Goal: Navigation & Orientation: Understand site structure

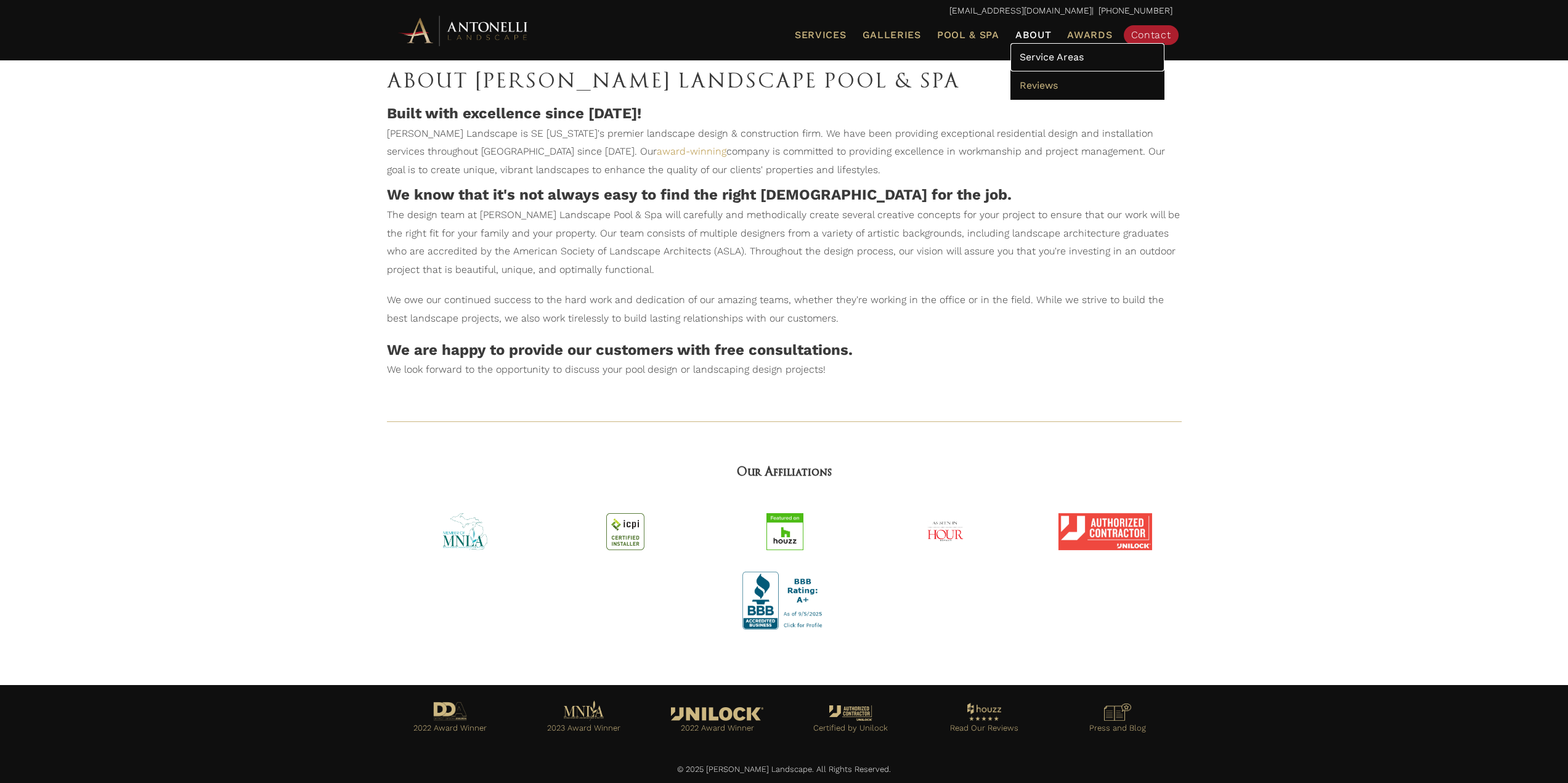
click at [1058, 59] on span "Service Areas" at bounding box center [1051, 56] width 64 height 11
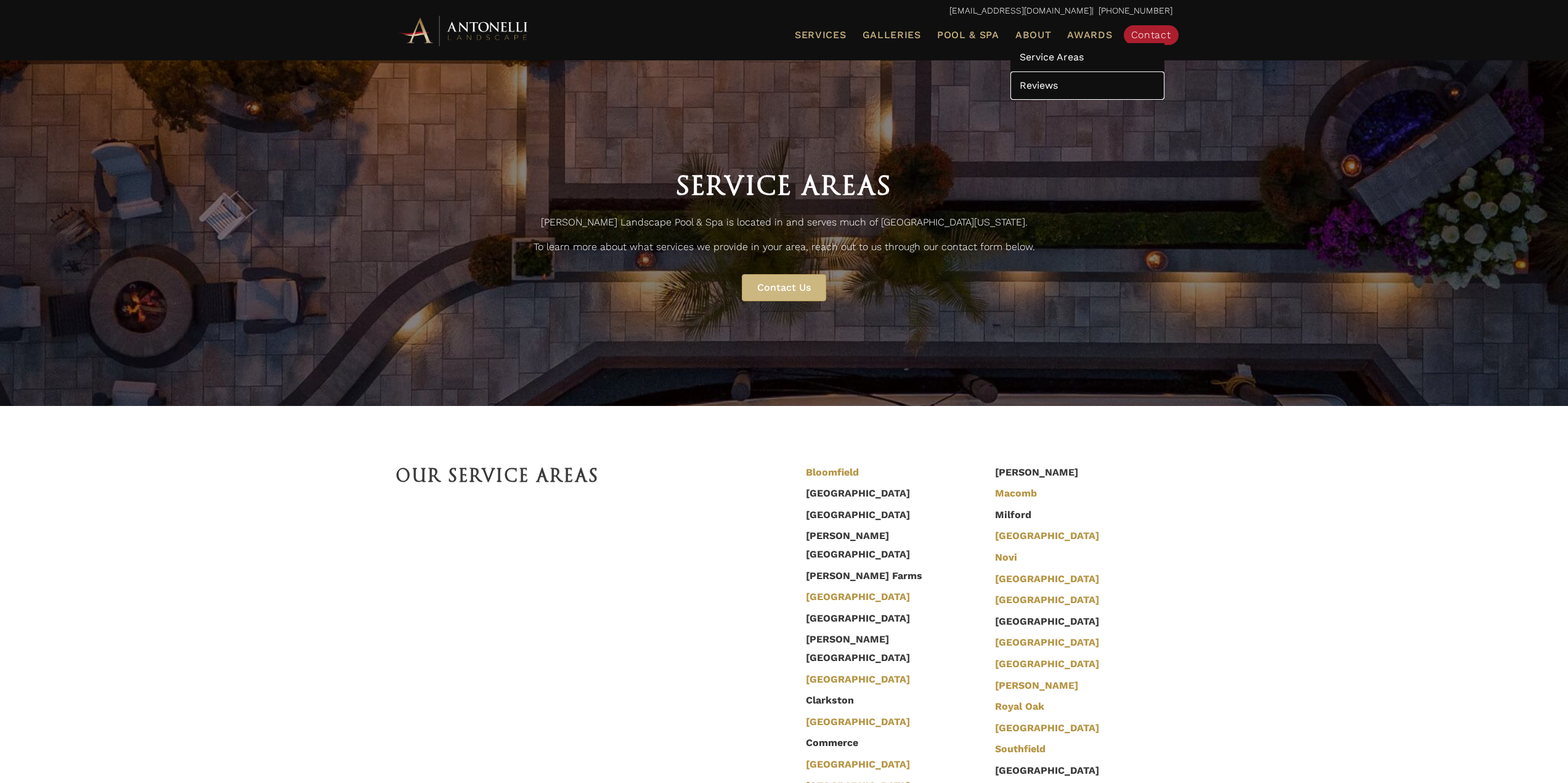
click at [1037, 83] on span "Reviews" at bounding box center [1039, 85] width 39 height 11
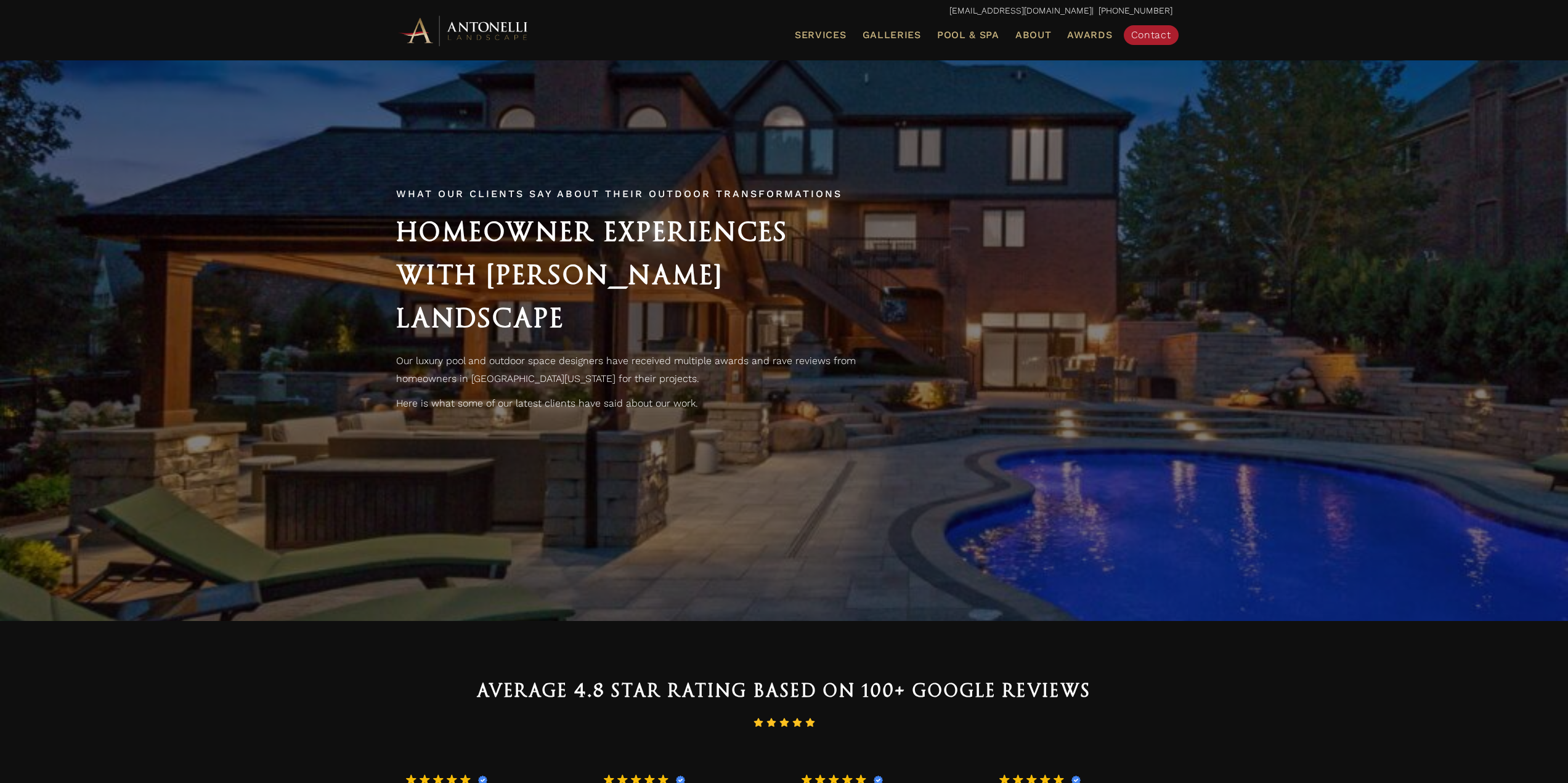
scroll to position [61, 0]
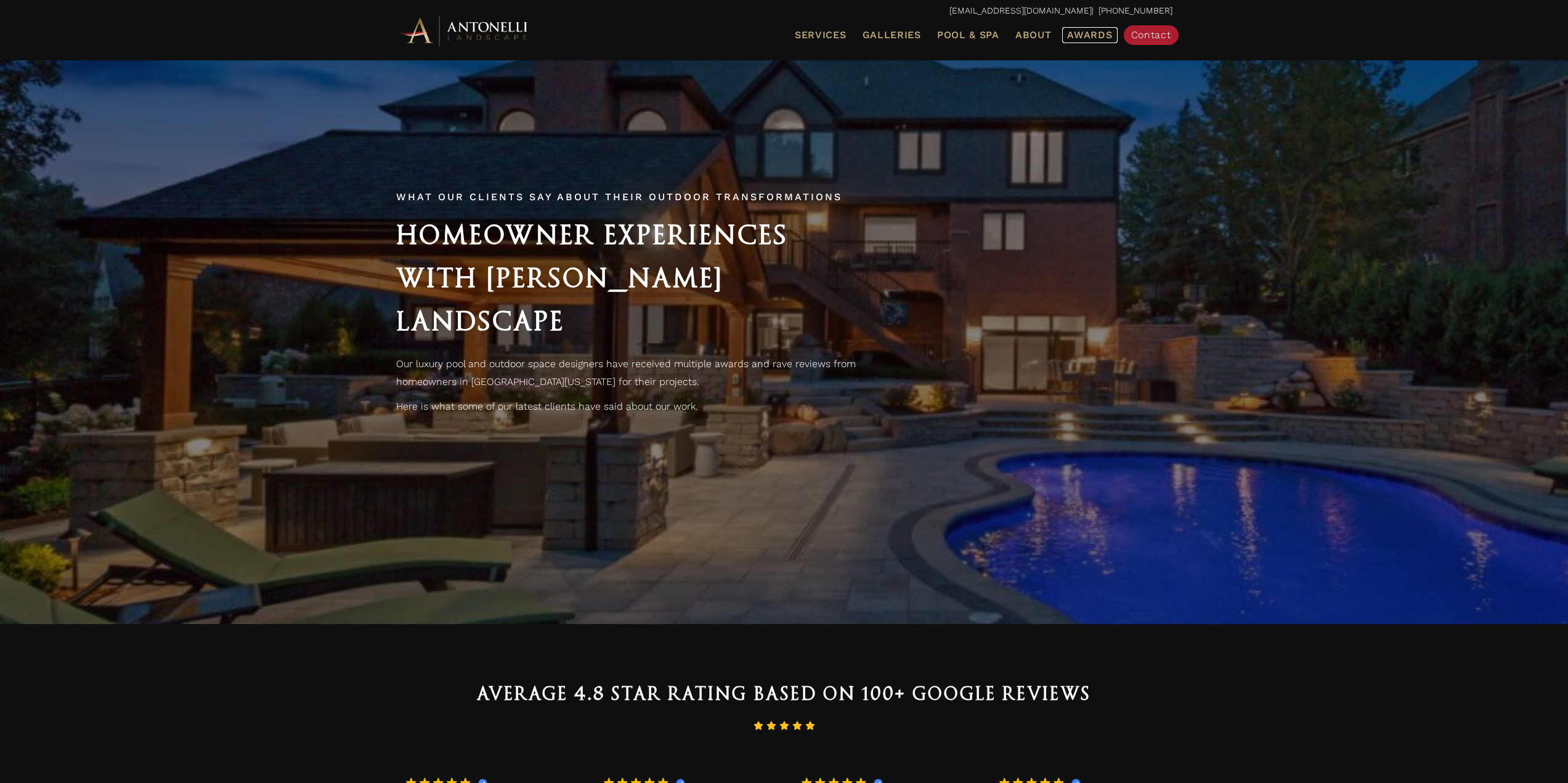
click at [1095, 33] on span "Awards" at bounding box center [1089, 34] width 45 height 11
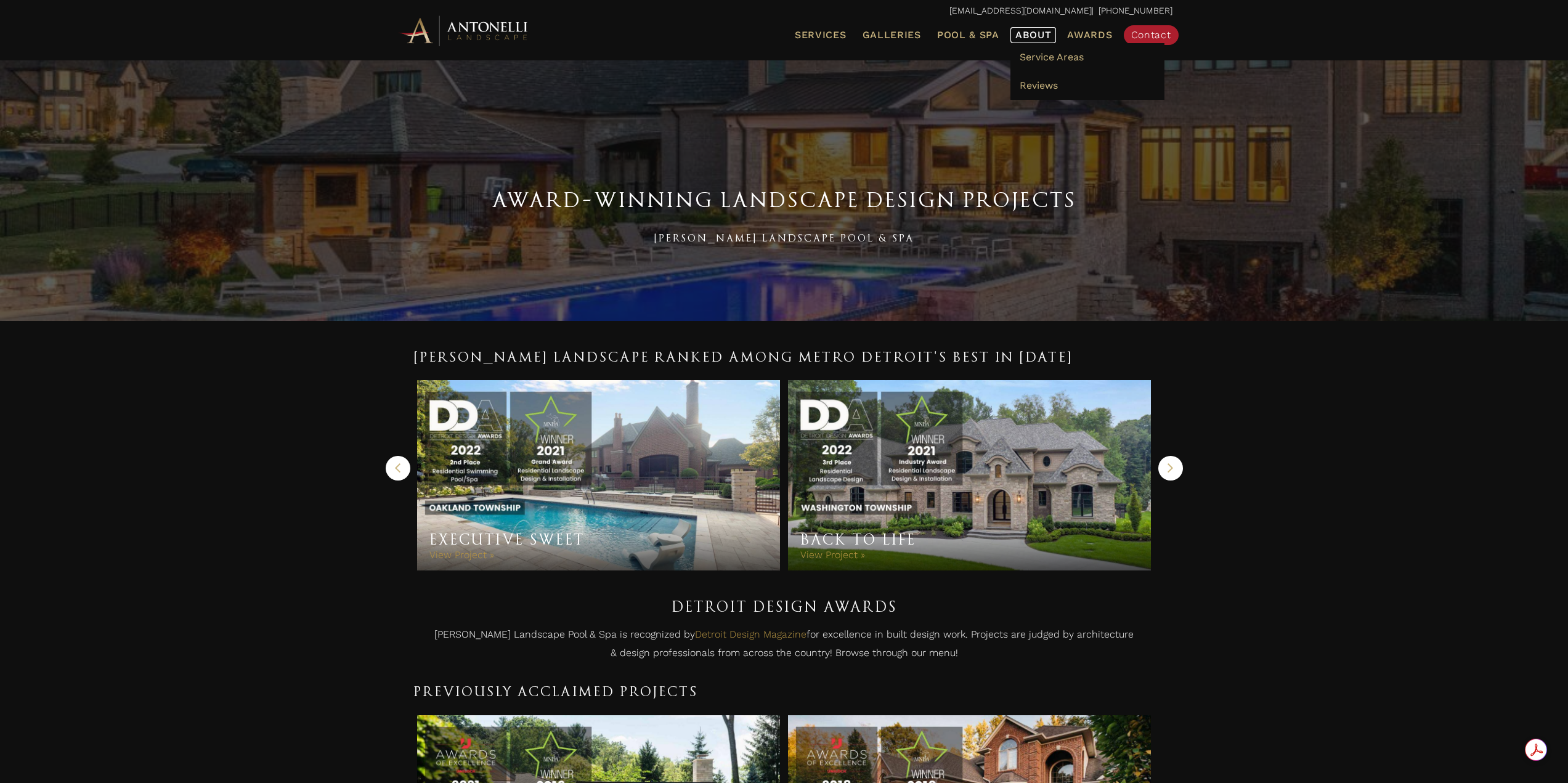
click at [1027, 31] on span "About" at bounding box center [1033, 34] width 36 height 10
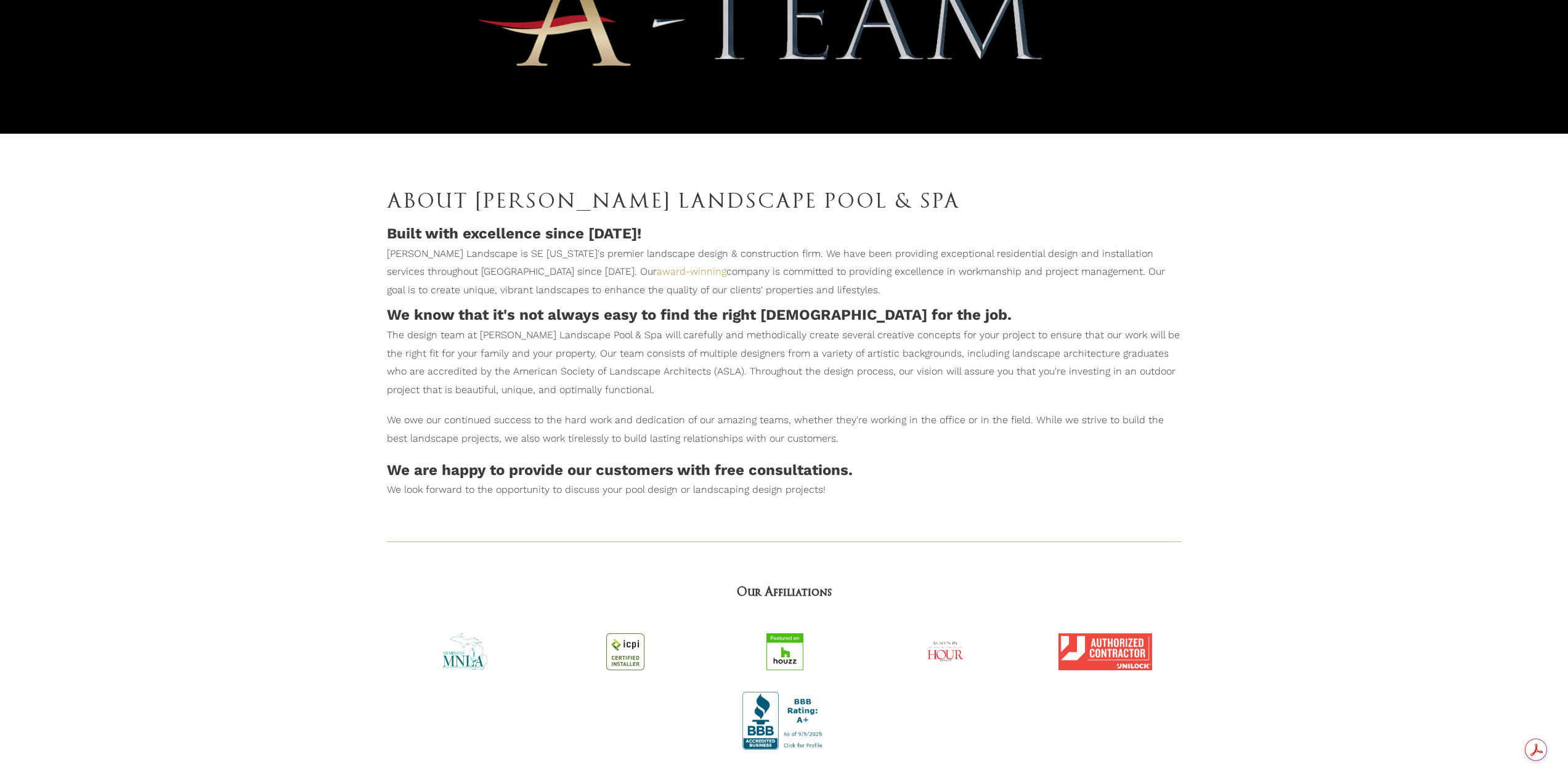
scroll to position [280, 0]
